Goal: Transaction & Acquisition: Obtain resource

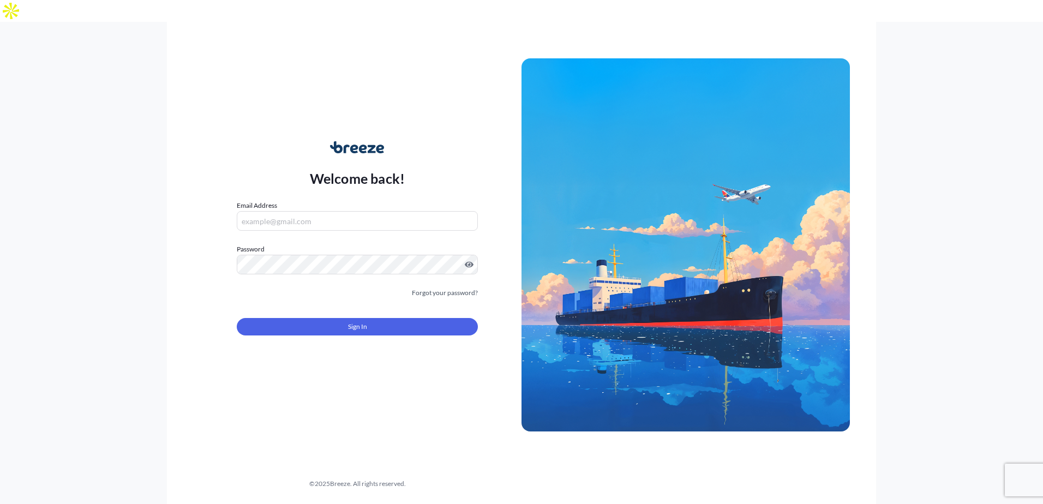
click at [301, 211] on input "Email Address" at bounding box center [357, 221] width 241 height 20
type input "[EMAIL_ADDRESS][DOMAIN_NAME]"
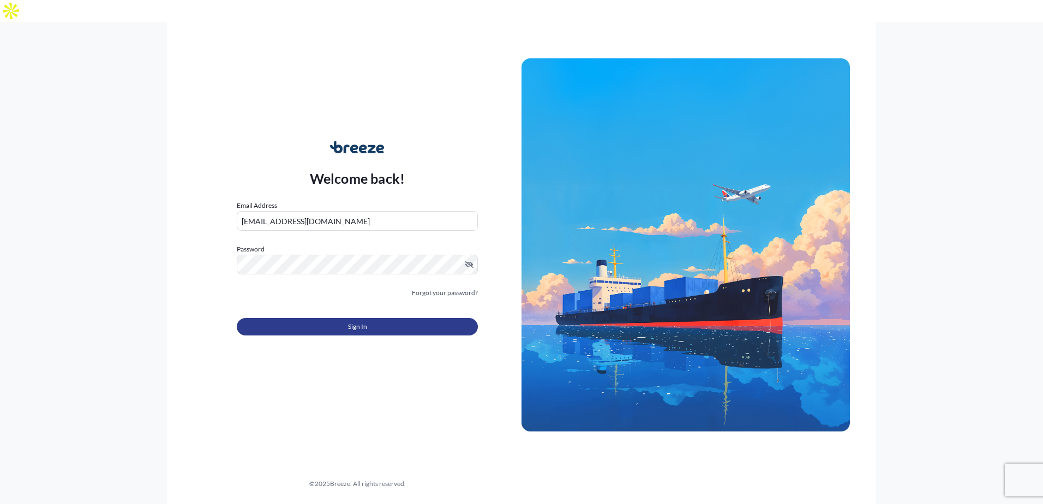
click at [304, 318] on button "Sign In" at bounding box center [357, 326] width 241 height 17
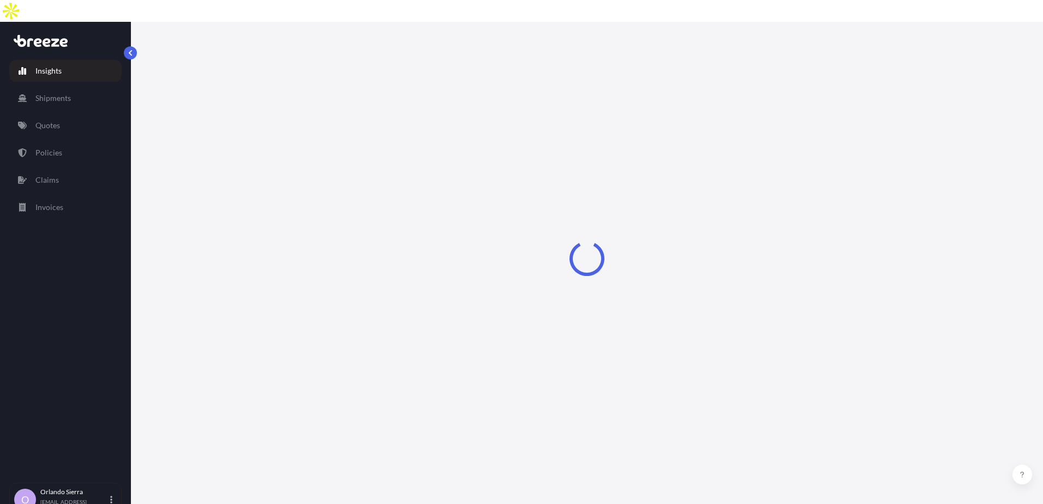
select select "2025"
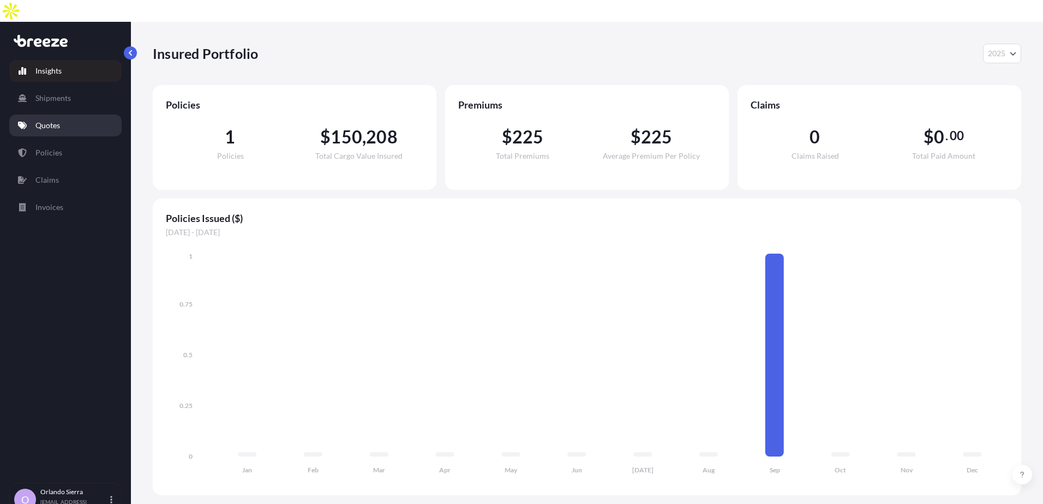
click at [50, 120] on p "Quotes" at bounding box center [47, 125] width 25 height 11
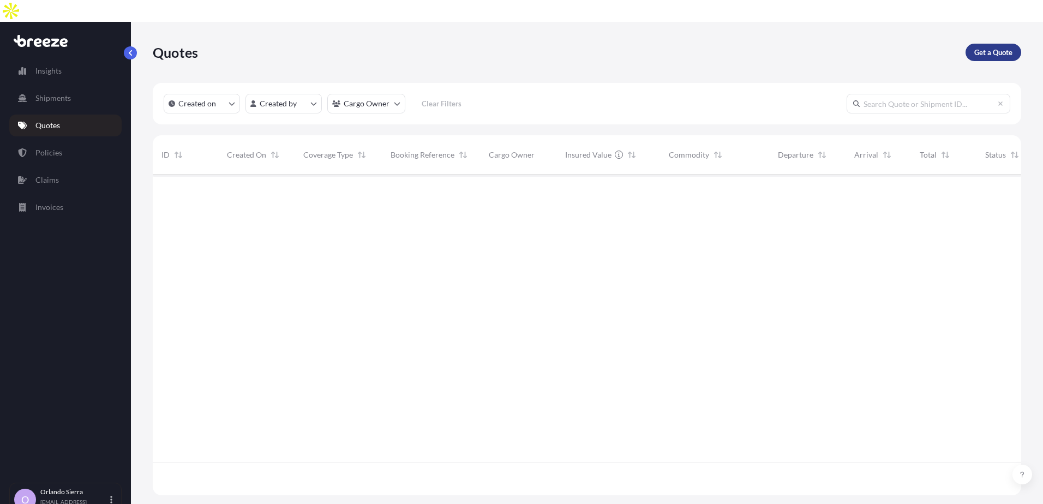
scroll to position [352, 860]
click at [992, 47] on p "Get a Quote" at bounding box center [993, 52] width 38 height 11
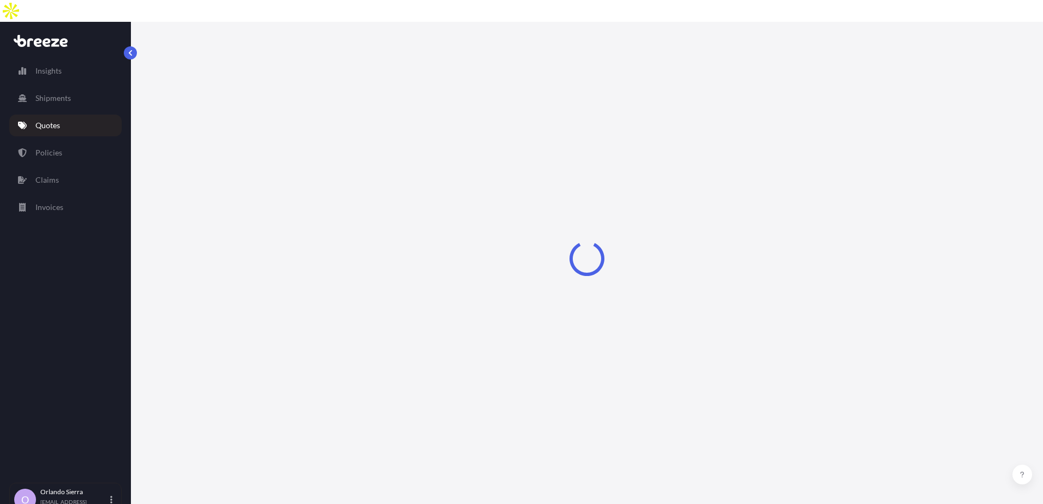
select select "Sea"
select select "1"
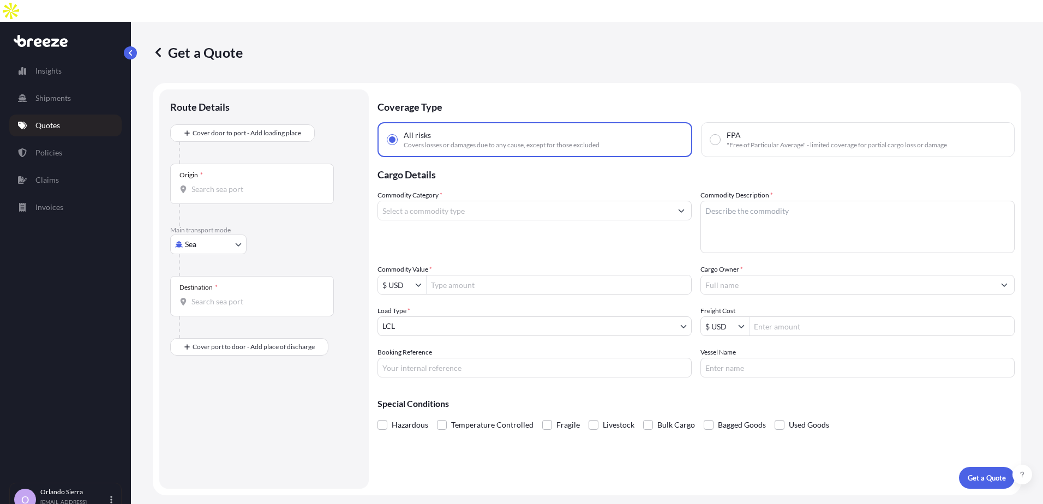
click at [239, 223] on body "Insights Shipments Quotes Policies Claims Invoices O [PERSON_NAME][GEOGRAPHIC_D…" at bounding box center [521, 263] width 1043 height 526
click at [239, 326] on body "Insights Shipments Quotes Policies Claims Invoices O [PERSON_NAME][GEOGRAPHIC_D…" at bounding box center [521, 263] width 1043 height 526
click at [273, 338] on div "Road Road Rail" at bounding box center [264, 348] width 188 height 20
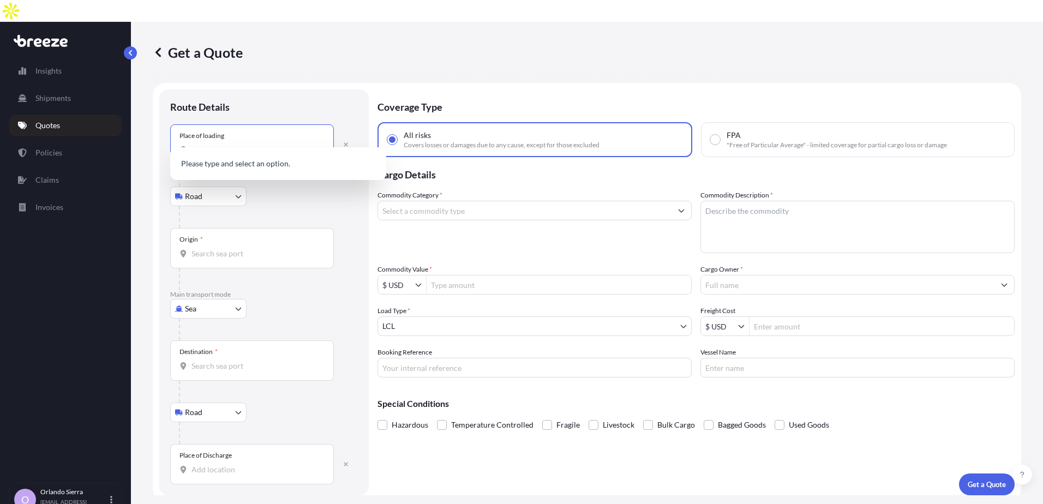
click at [233, 145] on input "Place of loading" at bounding box center [255, 150] width 129 height 11
click at [275, 100] on div "Route Details" at bounding box center [264, 112] width 188 height 24
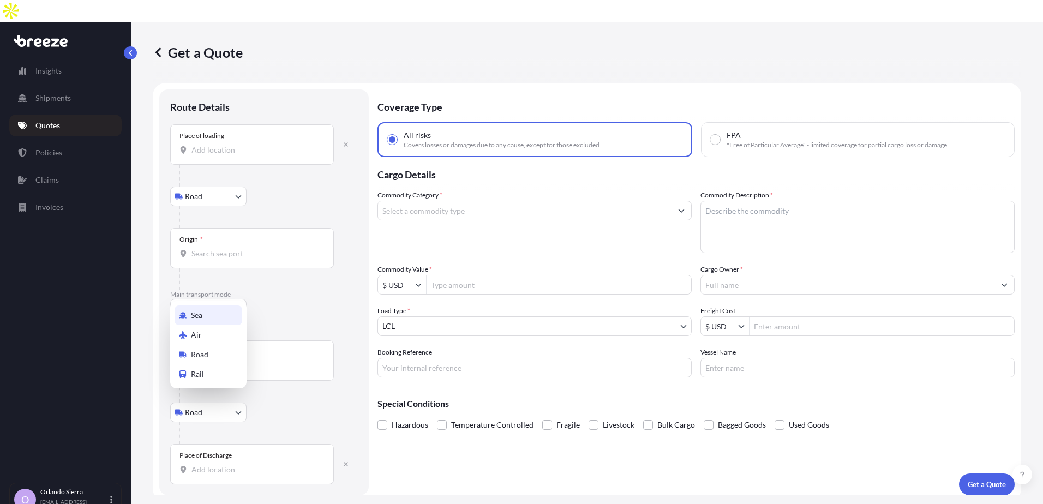
click at [237, 286] on body "0 options available. Insights Shipments Quotes Policies Claims Invoices O [PERS…" at bounding box center [521, 263] width 1043 height 526
click at [194, 337] on span "Air" at bounding box center [196, 334] width 11 height 11
click at [239, 297] on body "Insights Shipments Quotes Policies Claims Invoices O [PERSON_NAME][GEOGRAPHIC_D…" at bounding box center [521, 263] width 1043 height 526
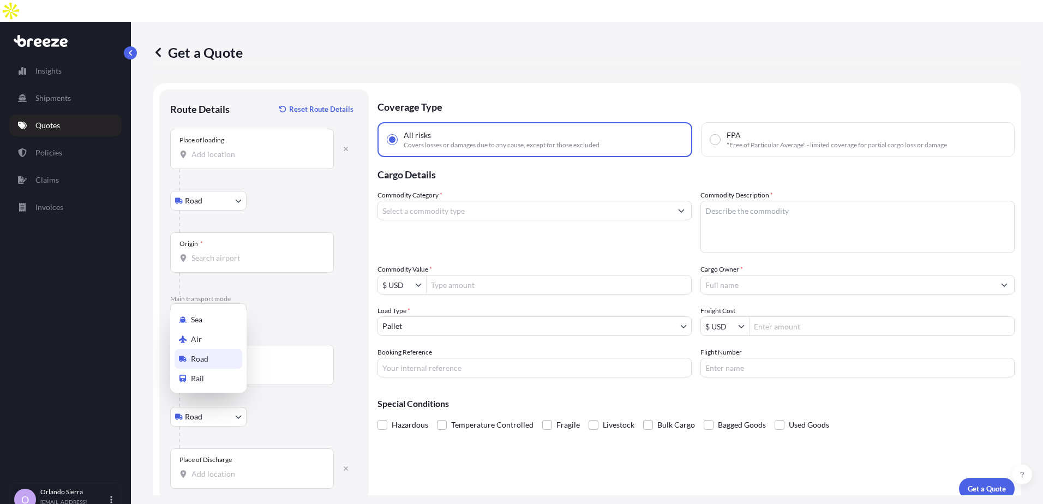
click at [200, 357] on span "Road" at bounding box center [199, 358] width 17 height 11
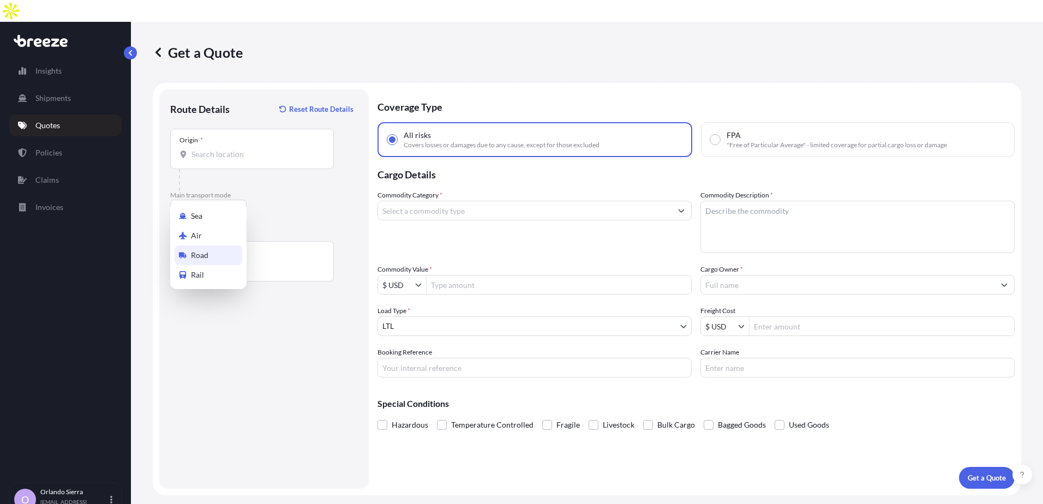
click at [238, 185] on body "Insights Shipments Quotes Policies Claims Invoices O [PERSON_NAME][GEOGRAPHIC_D…" at bounding box center [521, 263] width 1043 height 526
click at [200, 217] on span "Sea" at bounding box center [196, 216] width 11 height 11
select select "Sea"
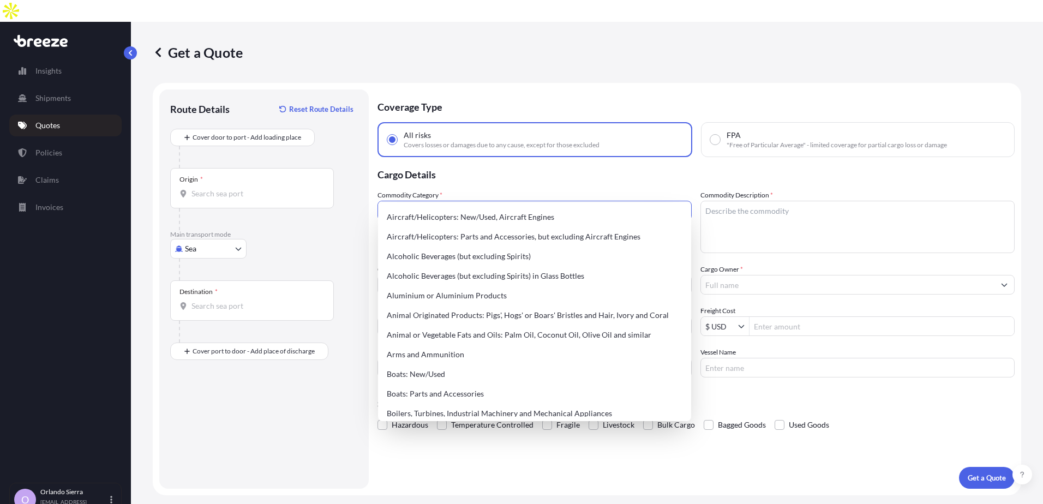
click at [682, 207] on icon "Show suggestions" at bounding box center [681, 210] width 7 height 7
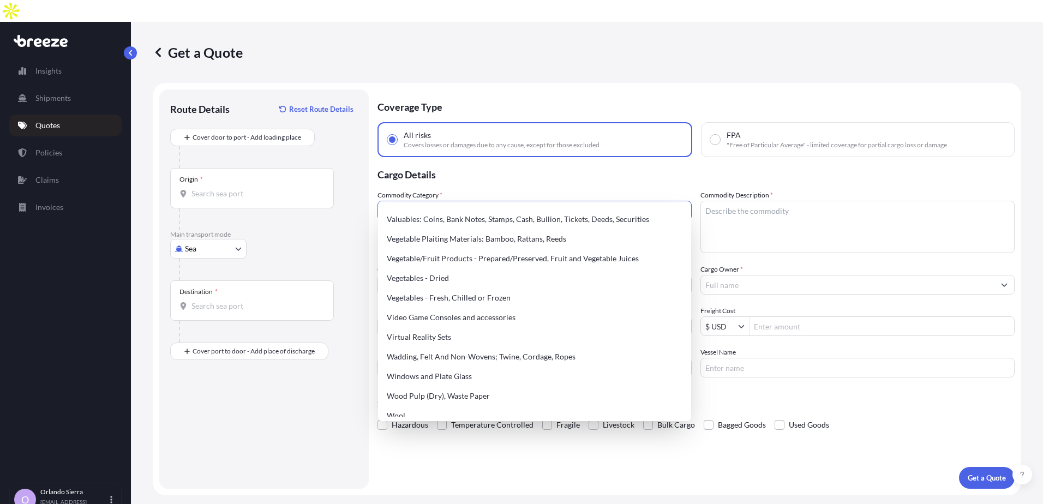
scroll to position [2637, 0]
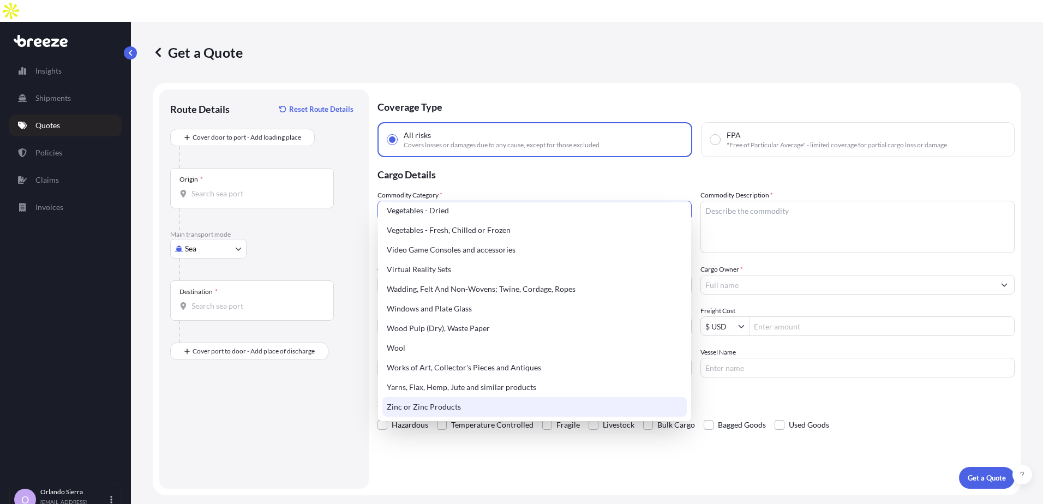
click at [465, 407] on div "Zinc or Zinc Products" at bounding box center [534, 407] width 304 height 20
type input "Zinc or Zinc Products"
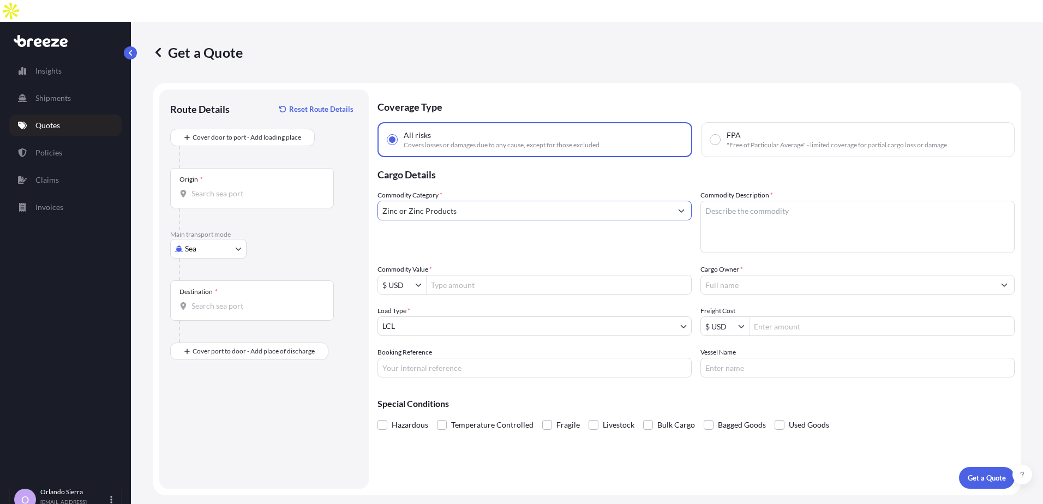
click at [685, 201] on button "Show suggestions" at bounding box center [681, 211] width 20 height 20
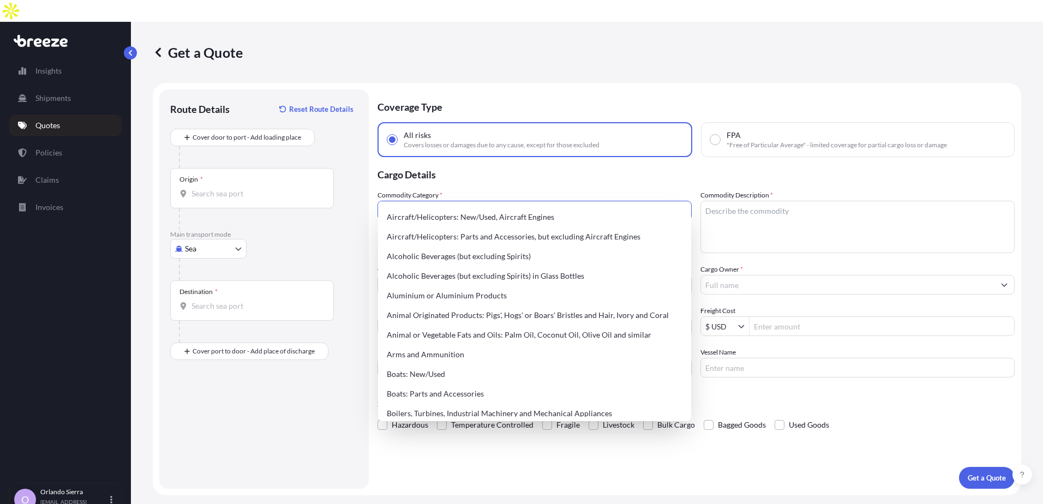
drag, startPoint x: 512, startPoint y: 191, endPoint x: 319, endPoint y: 179, distance: 192.9
click at [319, 179] on form "Route Details Reset Route Details Cover door to port - Add loading place Place …" at bounding box center [587, 289] width 868 height 412
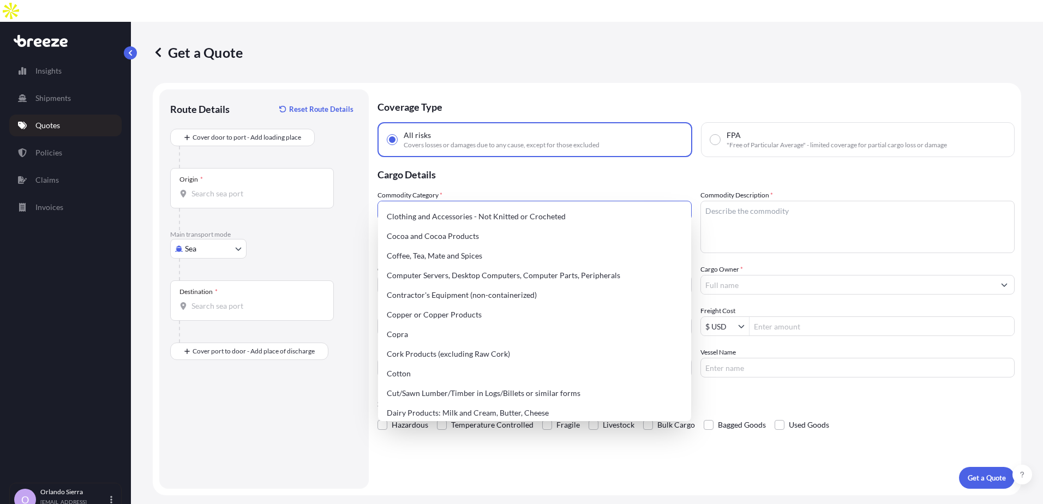
scroll to position [0, 0]
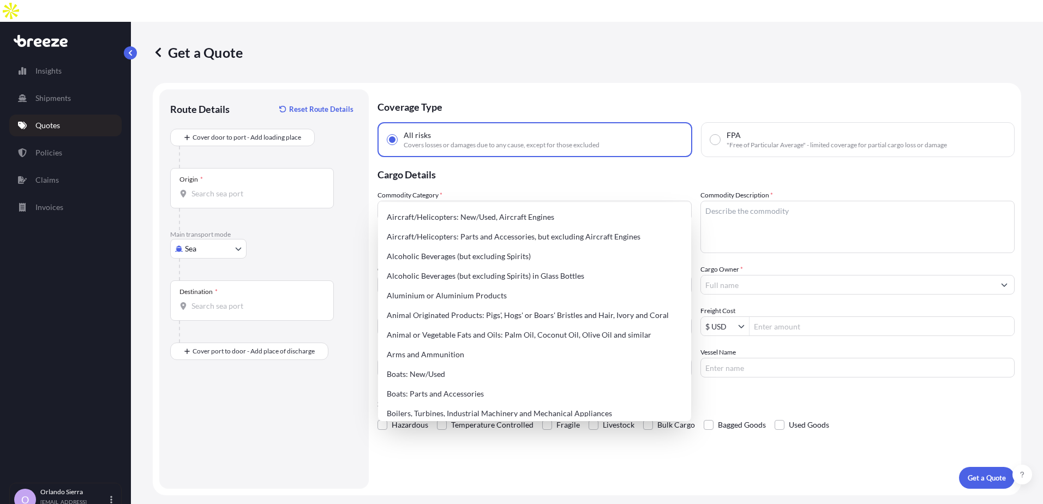
click at [937, 159] on p "Cargo Details" at bounding box center [695, 173] width 637 height 33
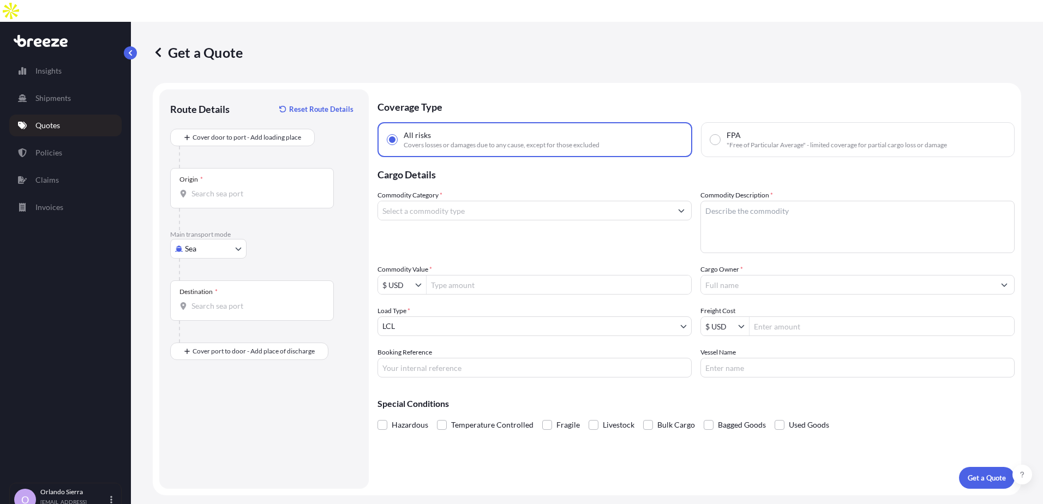
click at [707, 201] on textarea "Commodity Description *" at bounding box center [857, 227] width 314 height 52
click at [806, 158] on p "Cargo Details" at bounding box center [695, 173] width 637 height 33
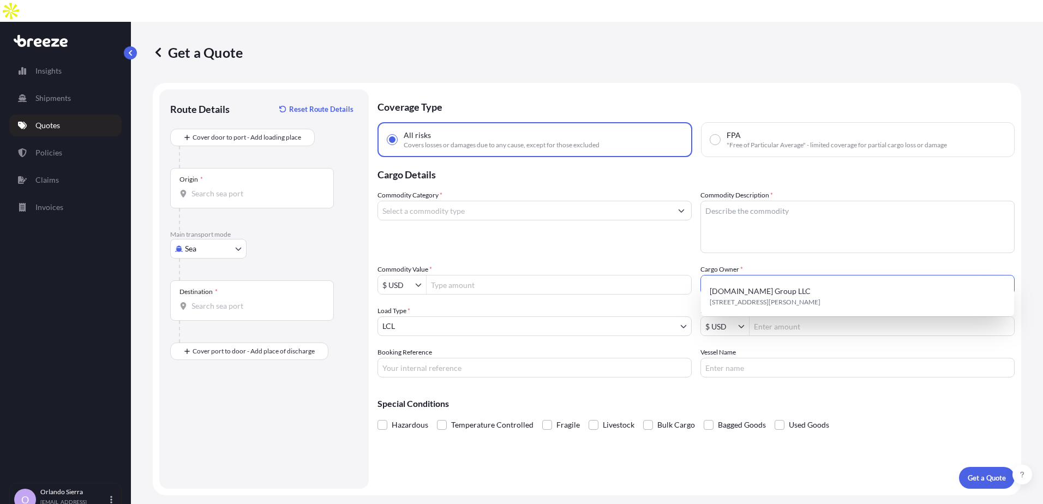
click at [1003, 284] on icon "Show suggestions" at bounding box center [1004, 285] width 6 height 3
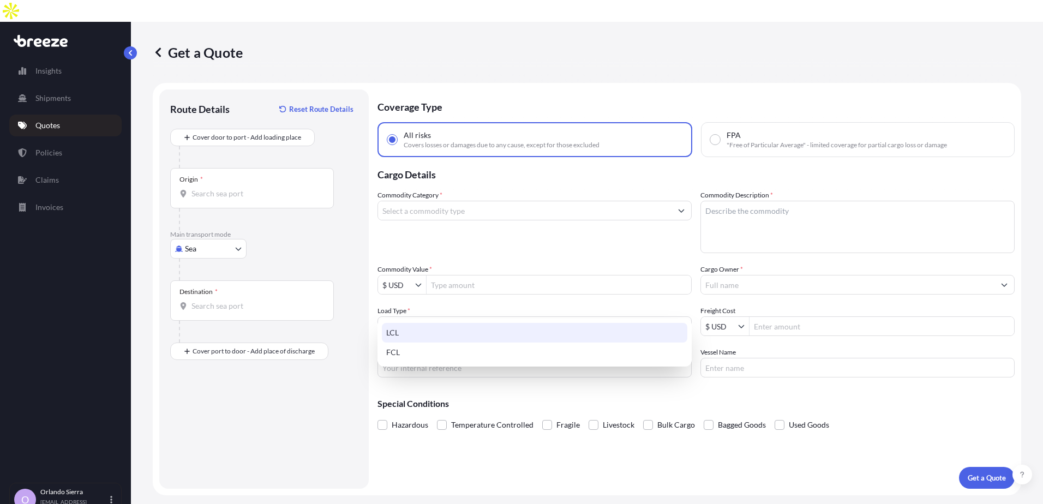
click at [684, 303] on body "1 option available. Insights Shipments Quotes Policies Claims Invoices O [PERSO…" at bounding box center [521, 263] width 1043 height 526
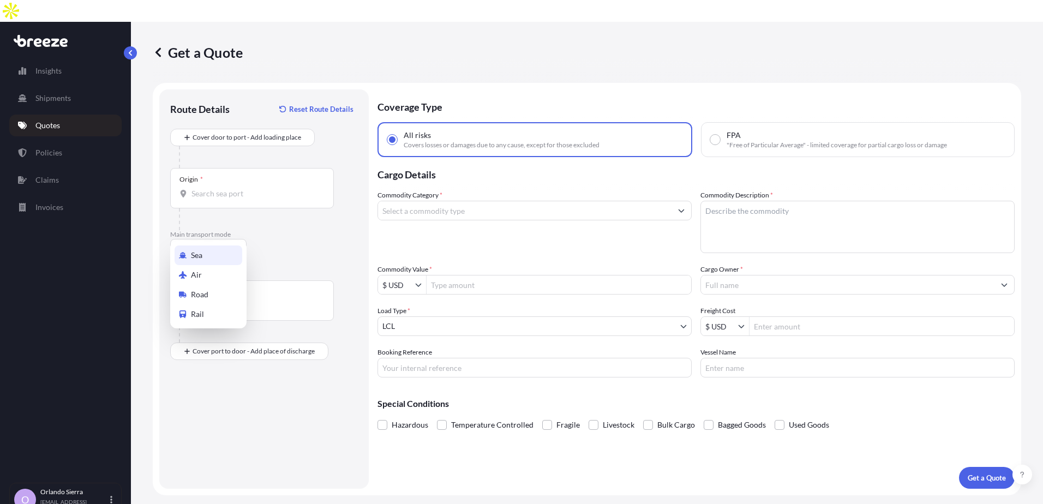
click at [239, 229] on body "Insights Shipments Quotes Policies Claims Invoices O [PERSON_NAME][GEOGRAPHIC_D…" at bounding box center [521, 263] width 1043 height 526
click at [199, 276] on span "Air" at bounding box center [196, 274] width 11 height 11
click at [685, 306] on body "Insights Shipments Quotes Policies Claims Invoices O [PERSON_NAME][GEOGRAPHIC_D…" at bounding box center [521, 263] width 1043 height 526
click at [239, 227] on body "Insights Shipments Quotes Policies Claims Invoices O [PERSON_NAME][GEOGRAPHIC_D…" at bounding box center [521, 263] width 1043 height 526
click at [207, 256] on div "Sea" at bounding box center [209, 255] width 68 height 20
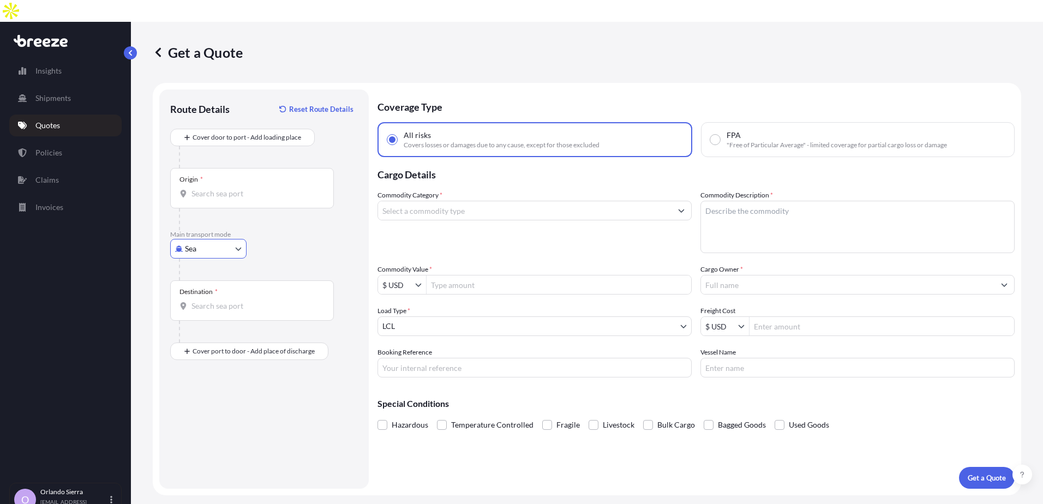
click at [435, 308] on body "Insights Shipments Quotes Policies Claims Invoices O [PERSON_NAME][GEOGRAPHIC_D…" at bounding box center [521, 263] width 1043 height 526
click at [238, 227] on body "Insights Shipments Quotes Policies Claims Invoices O [PERSON_NAME][GEOGRAPHIC_D…" at bounding box center [521, 263] width 1043 height 526
click at [201, 290] on span "Road" at bounding box center [199, 294] width 17 height 11
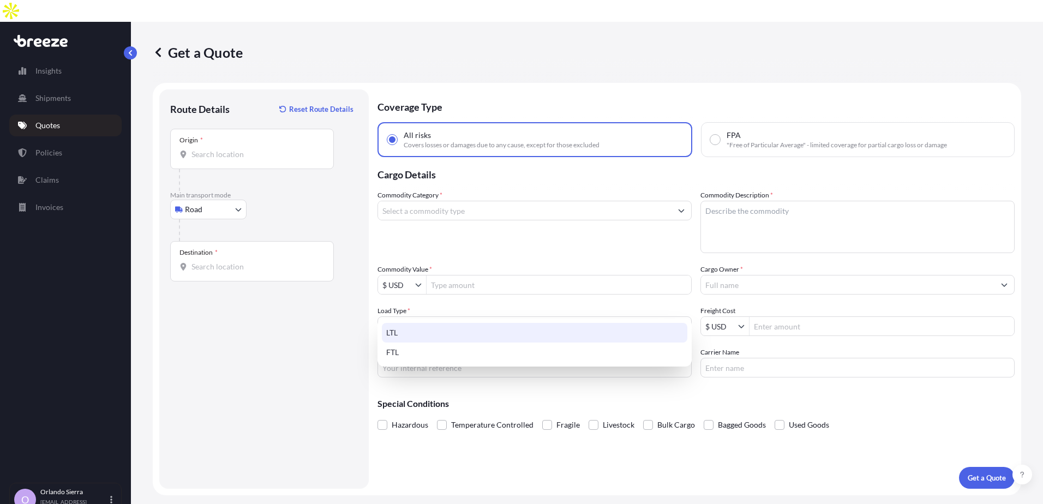
click at [411, 303] on body "Insights Shipments Quotes Policies Claims Invoices O [PERSON_NAME][GEOGRAPHIC_D…" at bounding box center [521, 263] width 1043 height 526
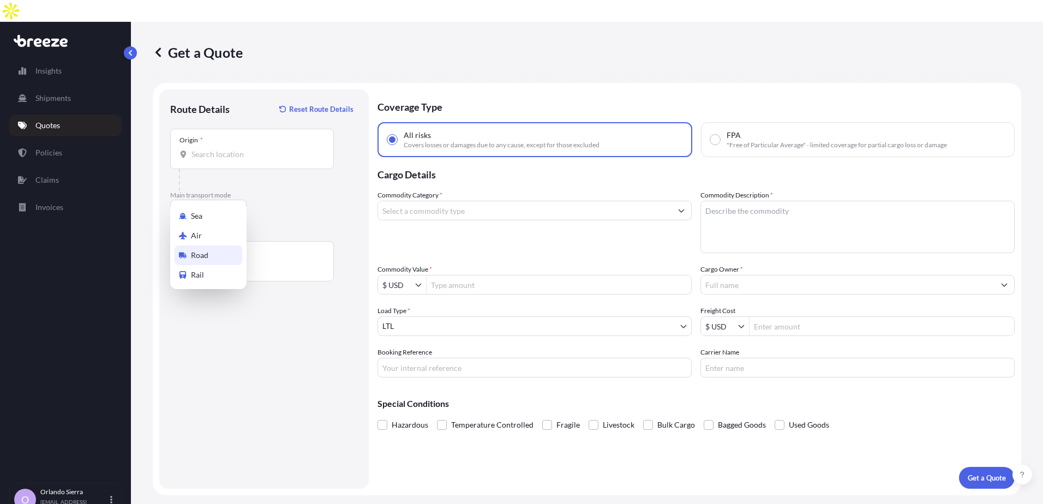
click at [241, 187] on body "Insights Shipments Quotes Policies Claims Invoices O [PERSON_NAME][GEOGRAPHIC_D…" at bounding box center [521, 263] width 1043 height 526
click at [213, 277] on div "Rail" at bounding box center [209, 275] width 68 height 20
select select "Rail"
click at [414, 300] on body "Insights Shipments Quotes Policies Claims Invoices O [PERSON_NAME][GEOGRAPHIC_D…" at bounding box center [521, 263] width 1043 height 526
click at [432, 201] on input "Commodity Category *" at bounding box center [524, 211] width 293 height 20
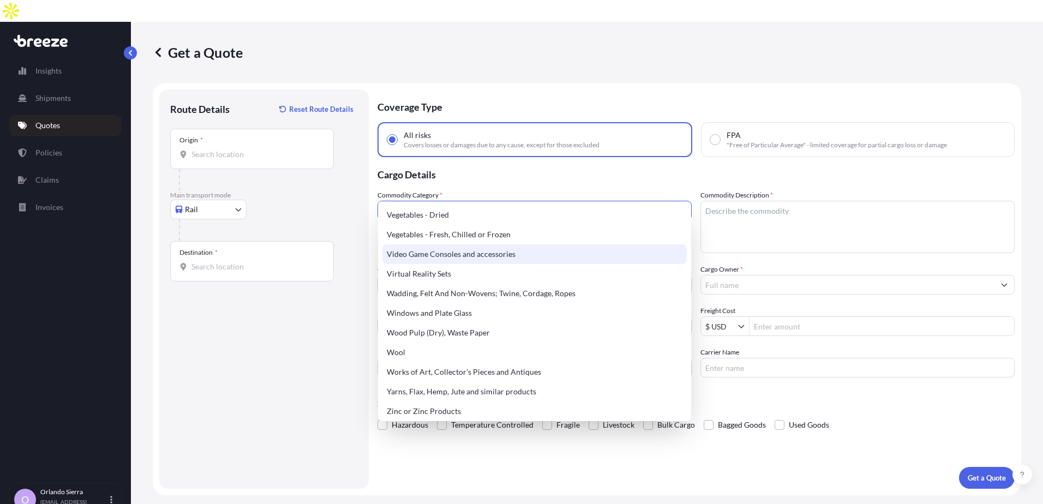
scroll to position [2637, 0]
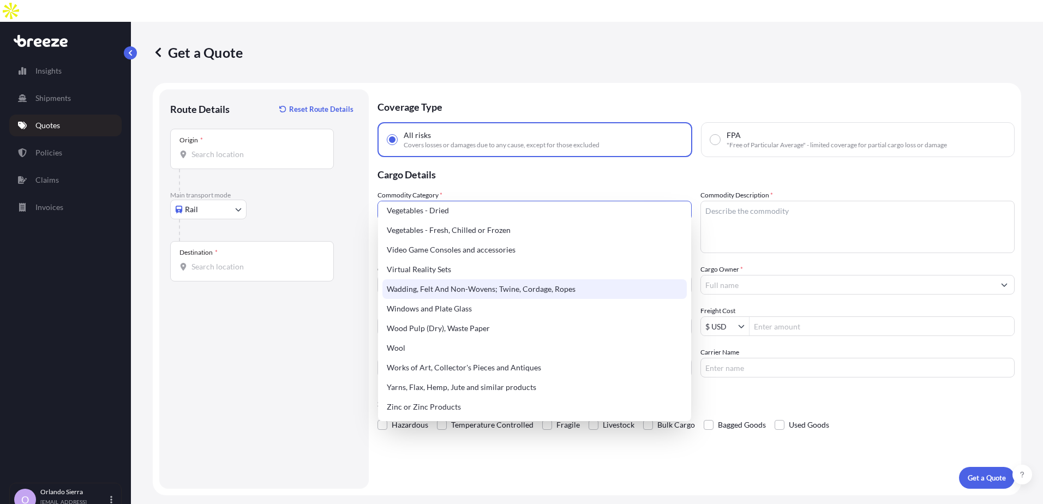
type input "Virtual Reality Sets"
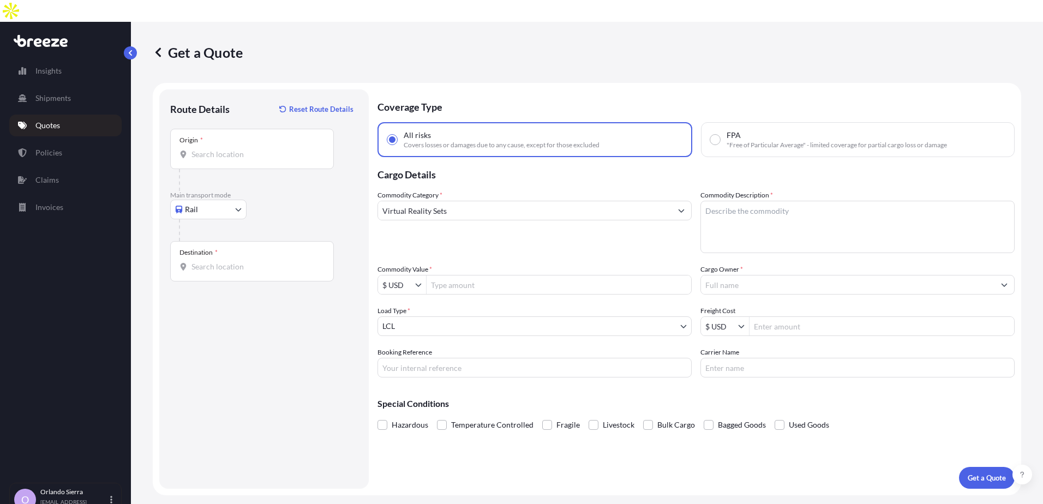
drag, startPoint x: 507, startPoint y: 178, endPoint x: 494, endPoint y: 183, distance: 14.3
click at [497, 190] on div "Commodity Category * Virtual Reality Sets" at bounding box center [534, 221] width 314 height 63
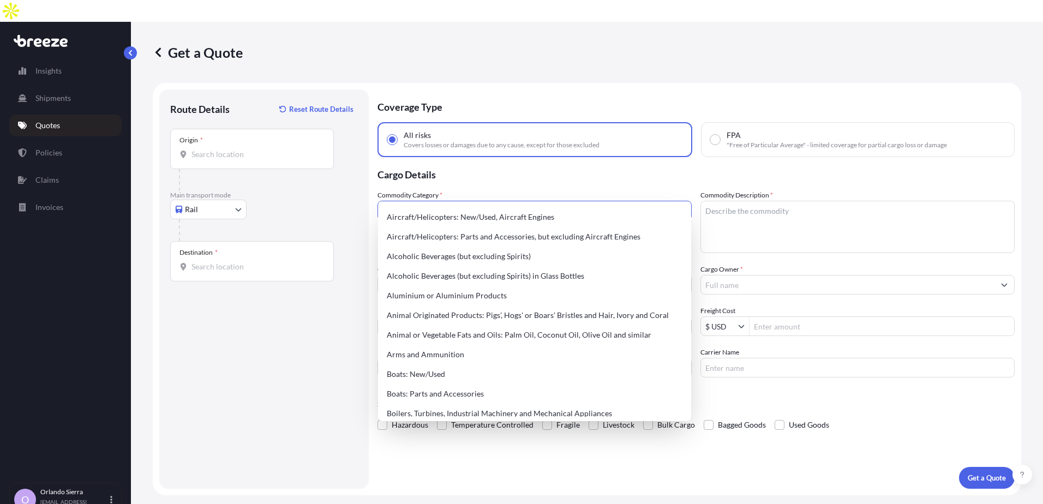
drag, startPoint x: 474, startPoint y: 186, endPoint x: 296, endPoint y: 189, distance: 178.4
click at [310, 182] on form "Route Details Reset Route Details Place of loading Road Road Rail Origin * Main…" at bounding box center [587, 289] width 868 height 412
click at [682, 209] on icon "Show suggestions" at bounding box center [681, 210] width 6 height 3
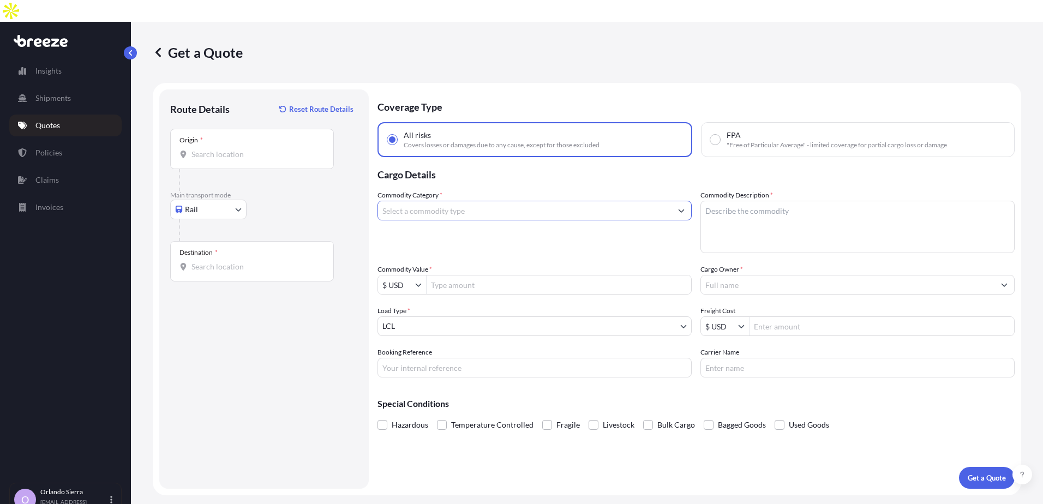
click at [239, 187] on body "Insights Shipments Quotes Policies Claims Invoices O [PERSON_NAME][GEOGRAPHIC_D…" at bounding box center [521, 263] width 1043 height 526
click at [201, 216] on span "Sea" at bounding box center [196, 216] width 11 height 11
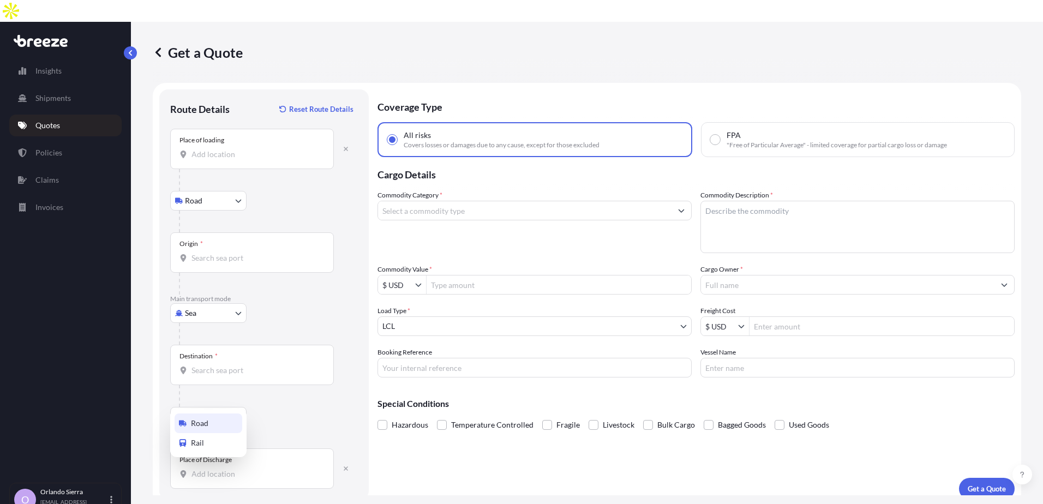
click at [240, 397] on body "Insights Shipments Quotes Policies Claims Invoices O [PERSON_NAME][GEOGRAPHIC_D…" at bounding box center [521, 263] width 1043 height 526
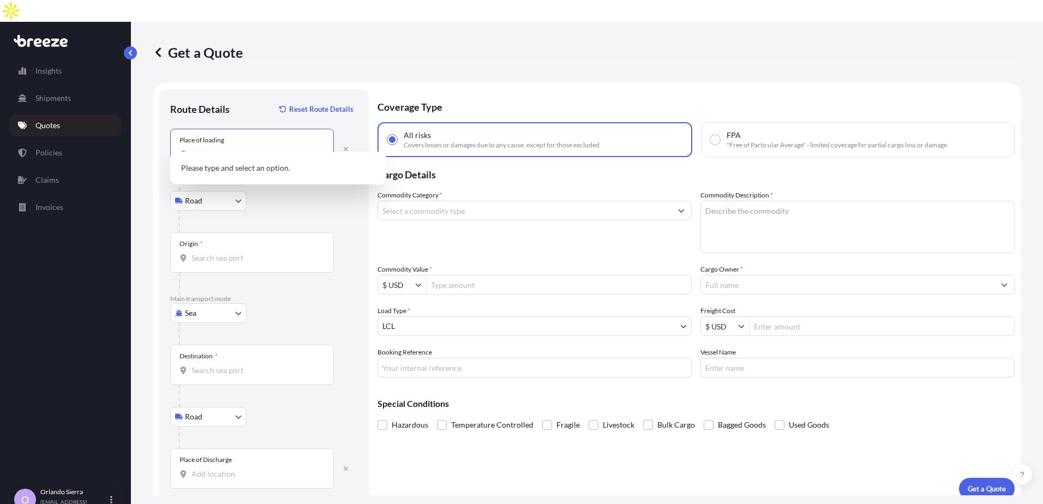
click at [199, 149] on input "Place of loading" at bounding box center [255, 154] width 129 height 11
click at [429, 22] on div "Get a Quote" at bounding box center [587, 52] width 868 height 61
click at [239, 291] on body "Insights Shipments Quotes Policies Claims Invoices O [PERSON_NAME][GEOGRAPHIC_D…" at bounding box center [521, 263] width 1043 height 526
click at [237, 289] on body "Insights Shipments Quotes Policies Claims Invoices O [PERSON_NAME][GEOGRAPHIC_D…" at bounding box center [521, 263] width 1043 height 526
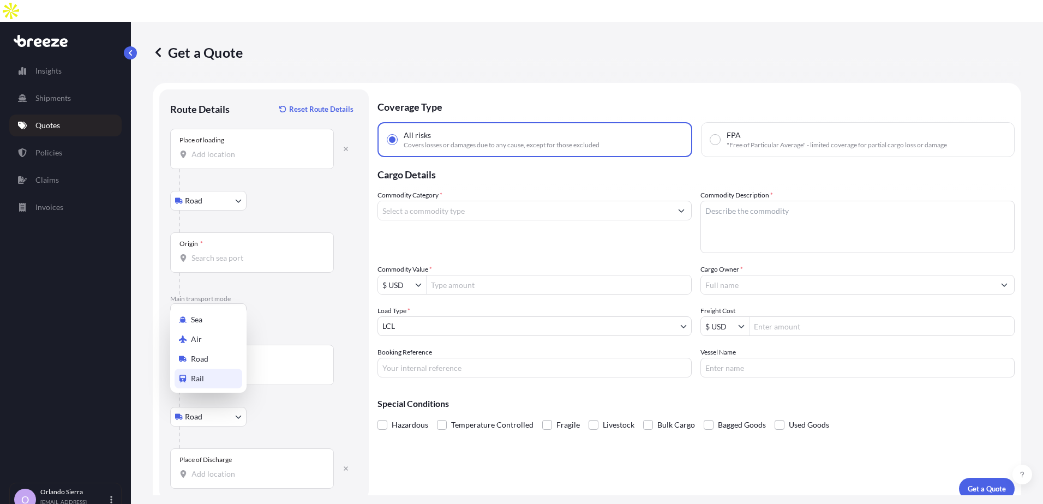
click at [197, 376] on span "Rail" at bounding box center [197, 378] width 13 height 11
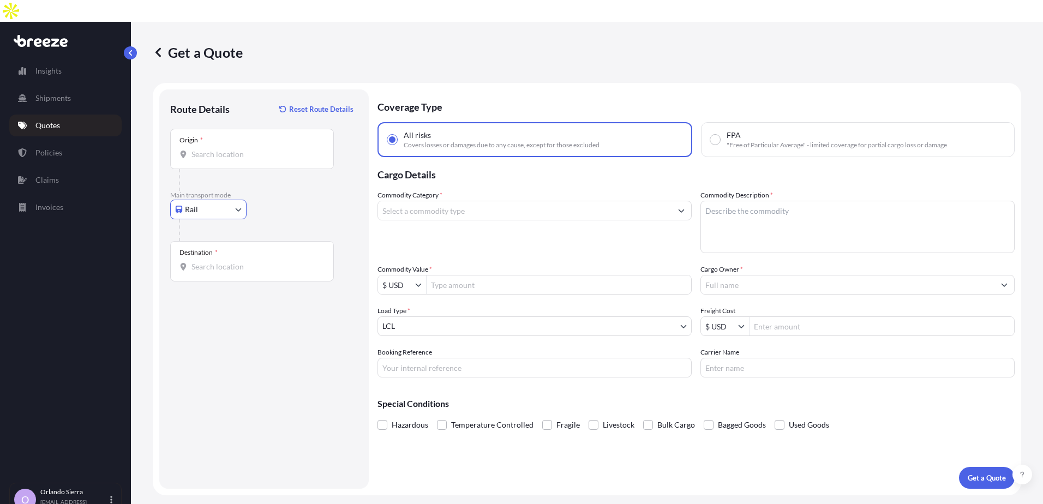
click at [269, 200] on div "Rail Sea Air Road Rail" at bounding box center [264, 210] width 188 height 20
click at [238, 190] on body "Insights Shipments Quotes Policies Claims Invoices O [PERSON_NAME][GEOGRAPHIC_D…" at bounding box center [521, 263] width 1043 height 526
click at [213, 214] on div "Sea" at bounding box center [209, 216] width 68 height 20
select select "Sea"
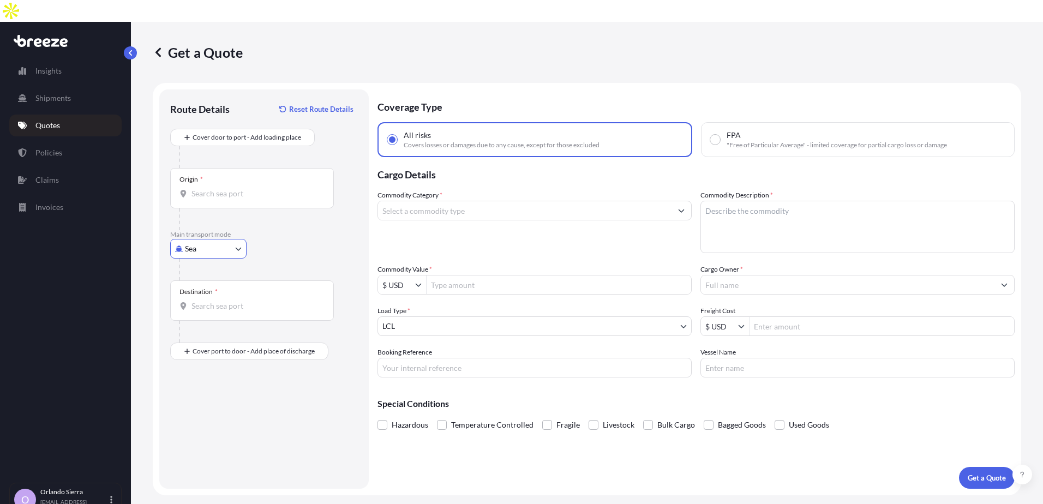
click at [293, 230] on p "Main transport mode" at bounding box center [264, 234] width 188 height 9
click at [420, 284] on icon "Show suggestions" at bounding box center [419, 285] width 6 height 3
click at [418, 281] on icon "Show suggestions" at bounding box center [418, 284] width 7 height 7
click at [482, 220] on div "Commodity Category *" at bounding box center [534, 221] width 314 height 63
click at [440, 275] on input "Commodity Value *" at bounding box center [558, 285] width 265 height 20
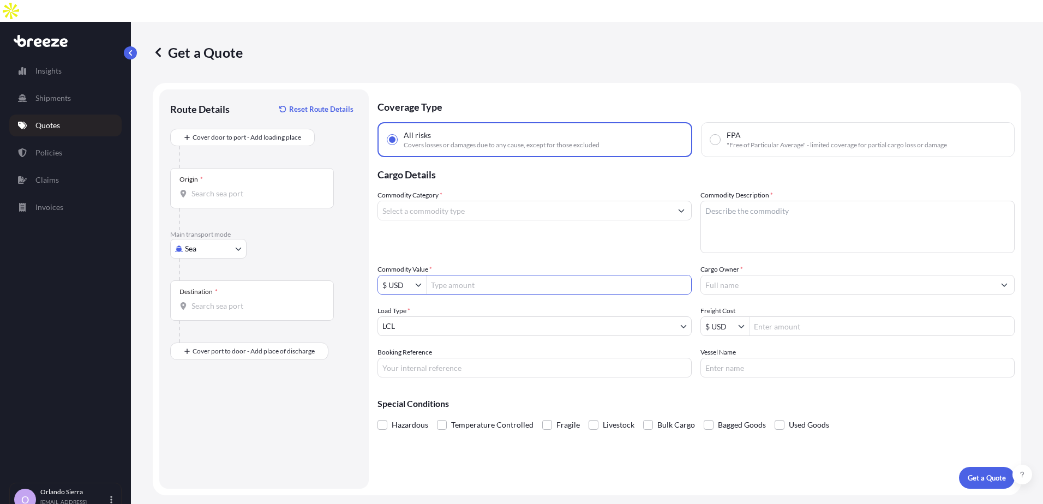
click at [682, 305] on body "Insights Shipments Quotes Policies Claims Invoices O [PERSON_NAME][GEOGRAPHIC_D…" at bounding box center [521, 263] width 1043 height 526
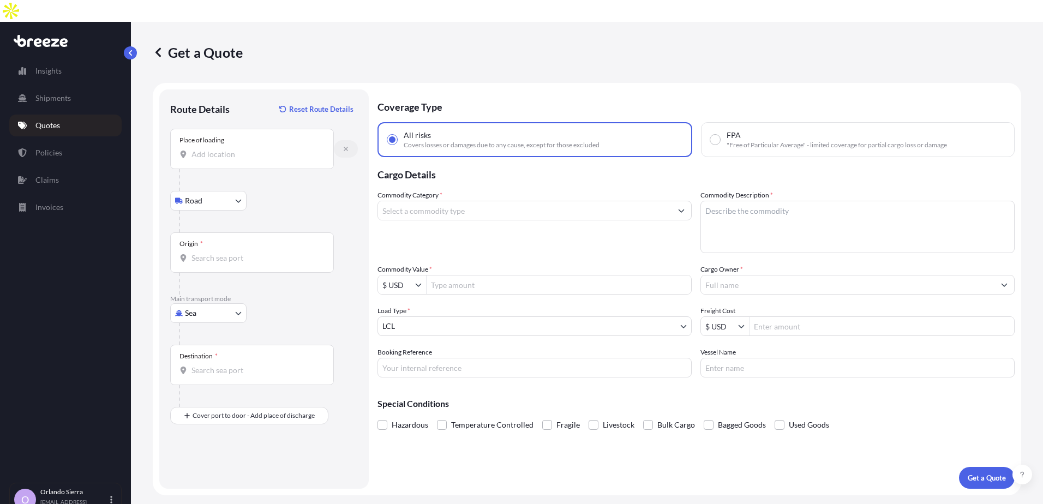
click at [344, 146] on icon "button" at bounding box center [345, 149] width 7 height 7
click at [345, 146] on icon "button" at bounding box center [345, 149] width 7 height 7
